Goal: Transaction & Acquisition: Purchase product/service

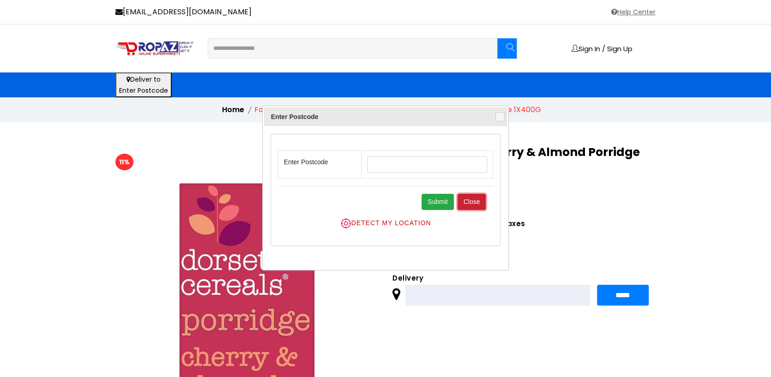
click at [471, 198] on button "Close" at bounding box center [471, 202] width 29 height 16
click at [355, 221] on button "DETECT MY LOCATION" at bounding box center [385, 223] width 215 height 12
click at [367, 226] on button "DETECT MY LOCATION" at bounding box center [385, 223] width 215 height 12
click at [372, 226] on button "DETECT MY LOCATION" at bounding box center [385, 223] width 215 height 12
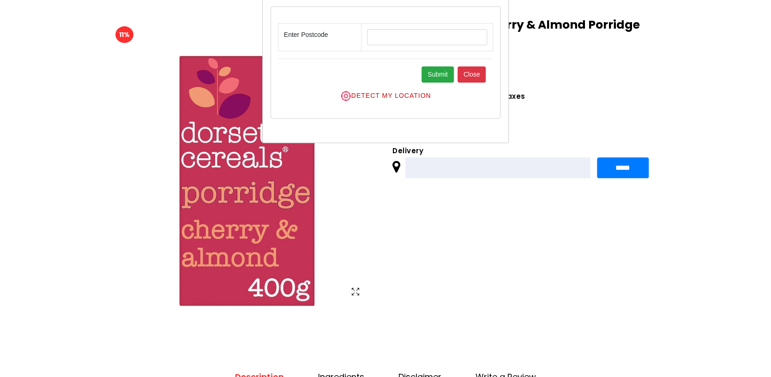
scroll to position [131, 0]
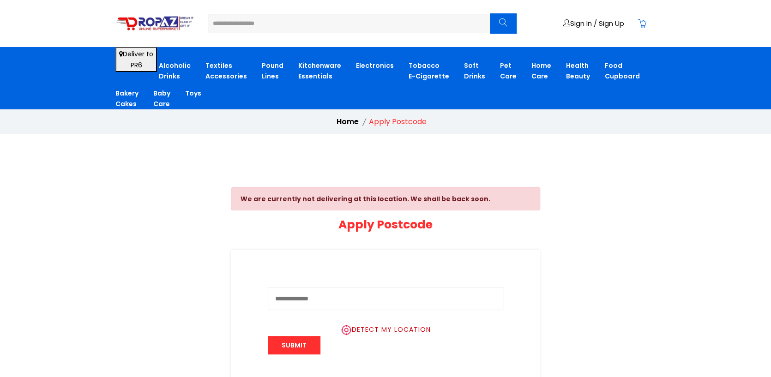
click at [308, 291] on input "text" at bounding box center [385, 298] width 235 height 23
type input "********"
click at [298, 340] on button "Submit" at bounding box center [294, 345] width 53 height 18
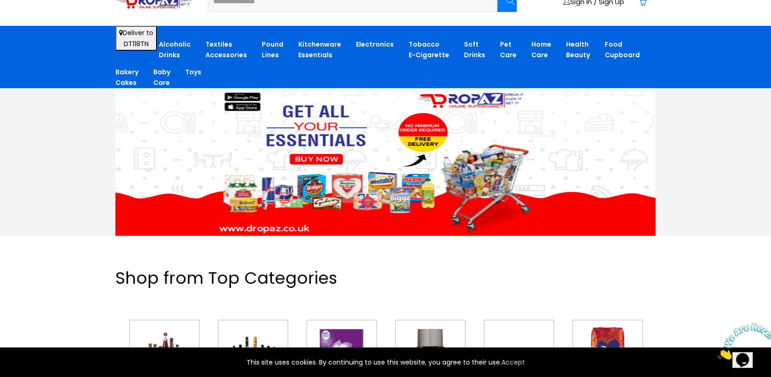
scroll to position [42, 0]
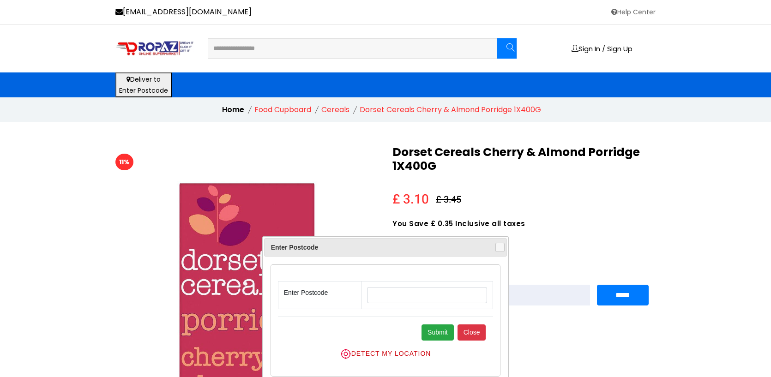
scroll to position [131, 0]
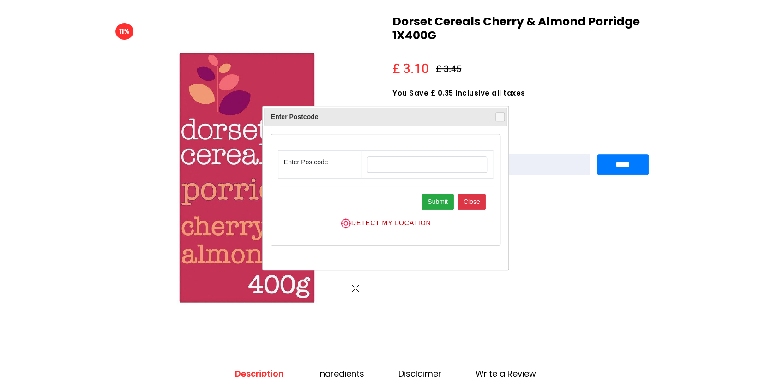
click at [616, 294] on div "Dorset Cereals Cherry & Almond Porridge 1X400G £ 3.10 £ 3.45 You Save £ 0.35 In…" at bounding box center [523, 165] width 277 height 300
click at [389, 164] on input "text" at bounding box center [427, 164] width 120 height 16
type input "********"
click at [441, 199] on button "Submit" at bounding box center [437, 202] width 32 height 16
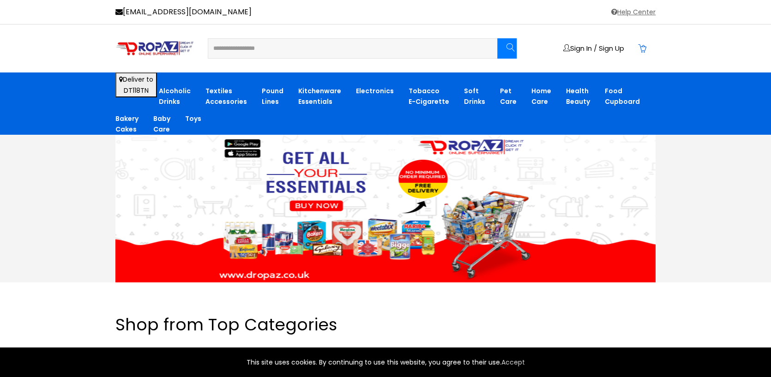
click at [245, 49] on input "text" at bounding box center [347, 48] width 276 height 18
type input "**********"
click at [497, 38] on button "submit" at bounding box center [506, 48] width 19 height 20
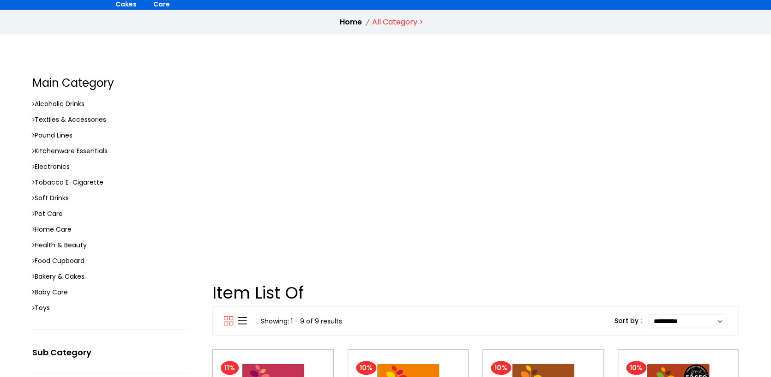
scroll to position [134, 0]
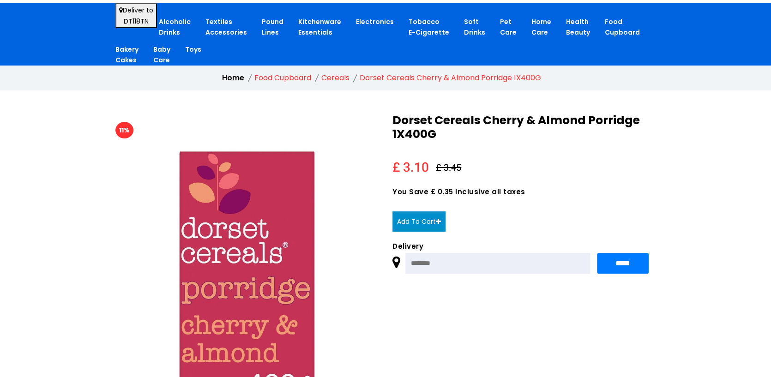
scroll to position [67, 0]
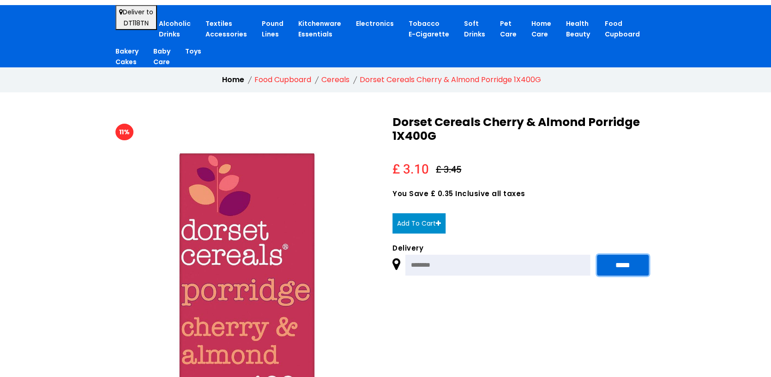
click at [632, 255] on input "*****" at bounding box center [623, 265] width 52 height 21
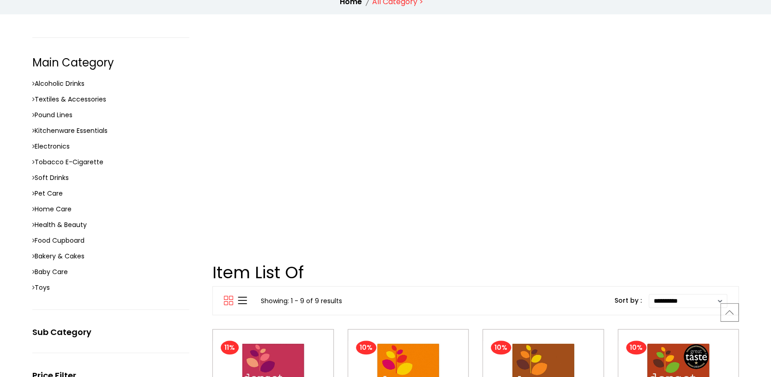
scroll to position [145, 0]
